Goal: Information Seeking & Learning: Check status

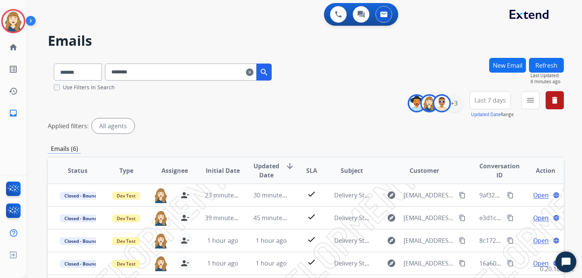
select select "*******"
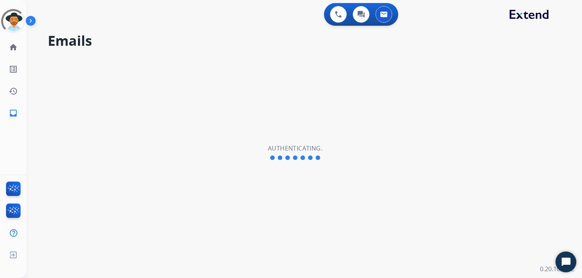
select select "**********"
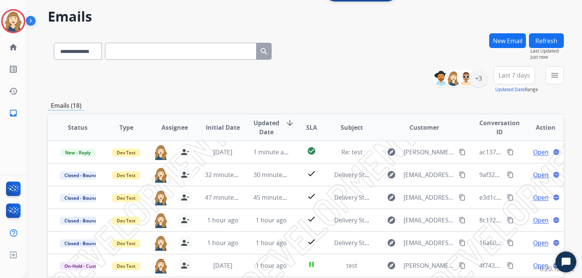
scroll to position [25, 0]
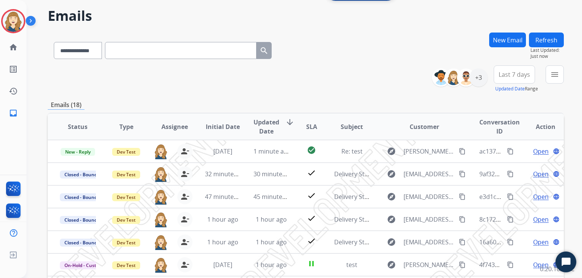
click at [543, 37] on button "Refresh" at bounding box center [546, 40] width 35 height 15
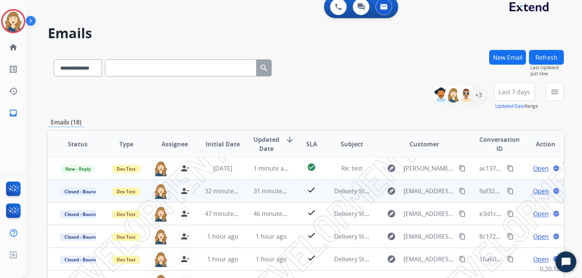
scroll to position [152, 0]
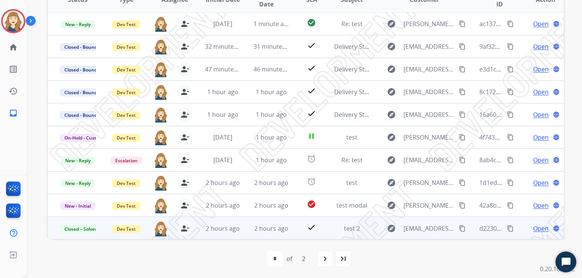
click at [269, 222] on td "2 hours ago" at bounding box center [265, 228] width 48 height 23
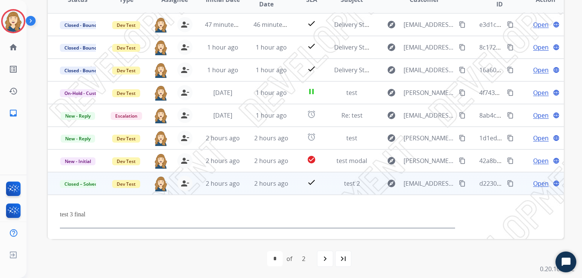
scroll to position [50, 0]
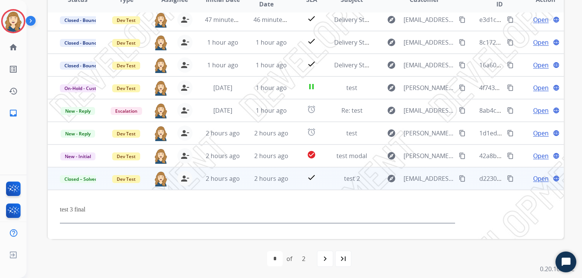
click at [533, 180] on span "Open" at bounding box center [541, 178] width 16 height 9
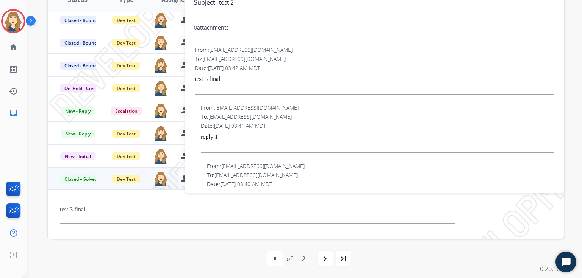
scroll to position [0, 0]
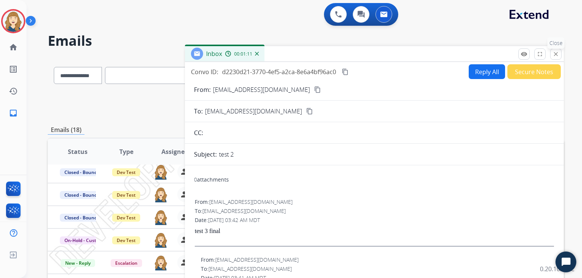
click at [557, 56] on mat-icon "close" at bounding box center [555, 54] width 7 height 7
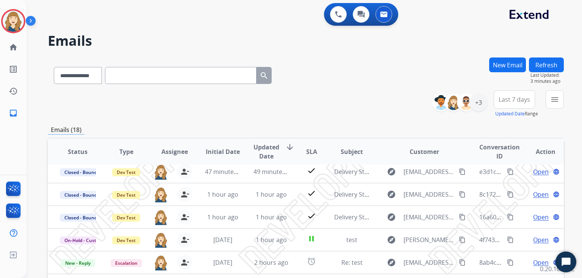
click at [548, 62] on button "Refresh" at bounding box center [546, 65] width 35 height 15
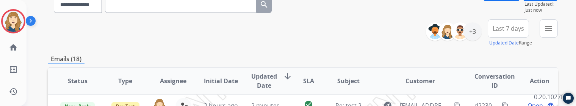
scroll to position [129, 0]
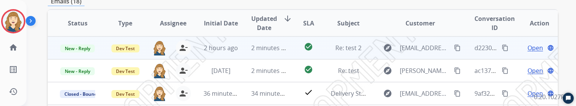
click at [532, 48] on span "Open" at bounding box center [535, 47] width 16 height 9
